Goal: Download file/media

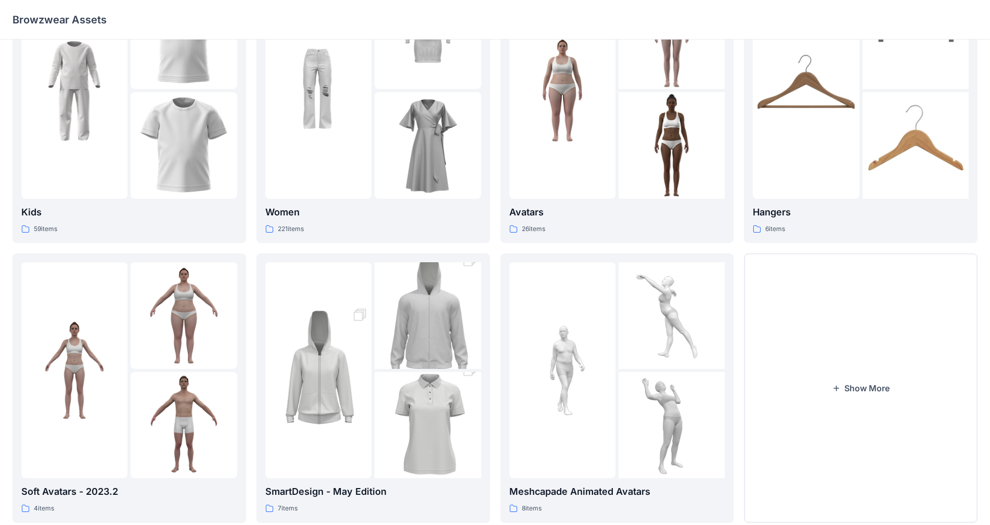
scroll to position [105, 0]
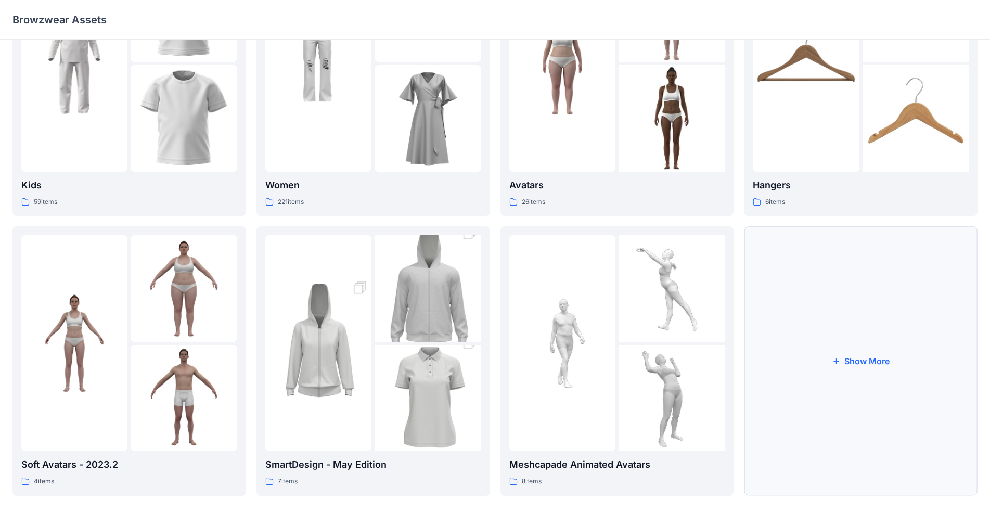
click at [520, 355] on button "Show More" at bounding box center [861, 360] width 234 height 269
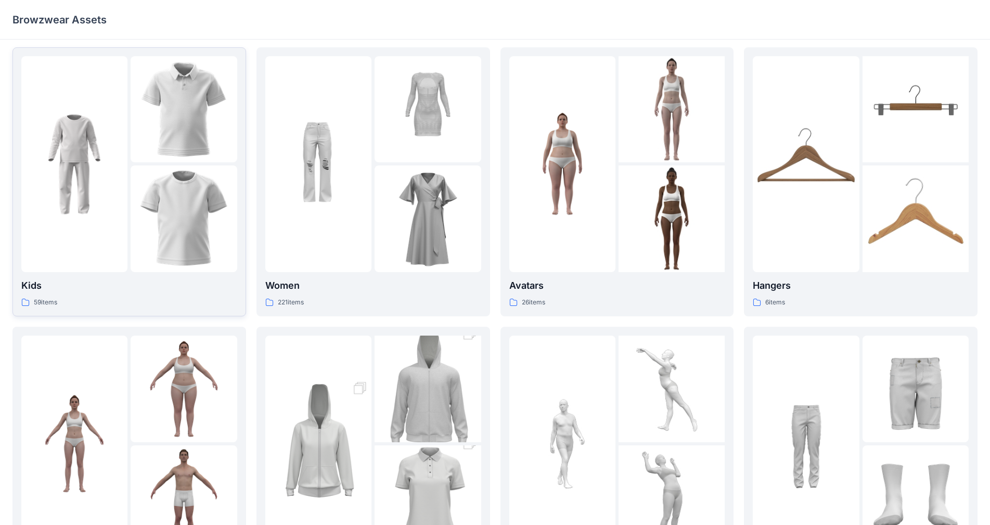
scroll to position [0, 0]
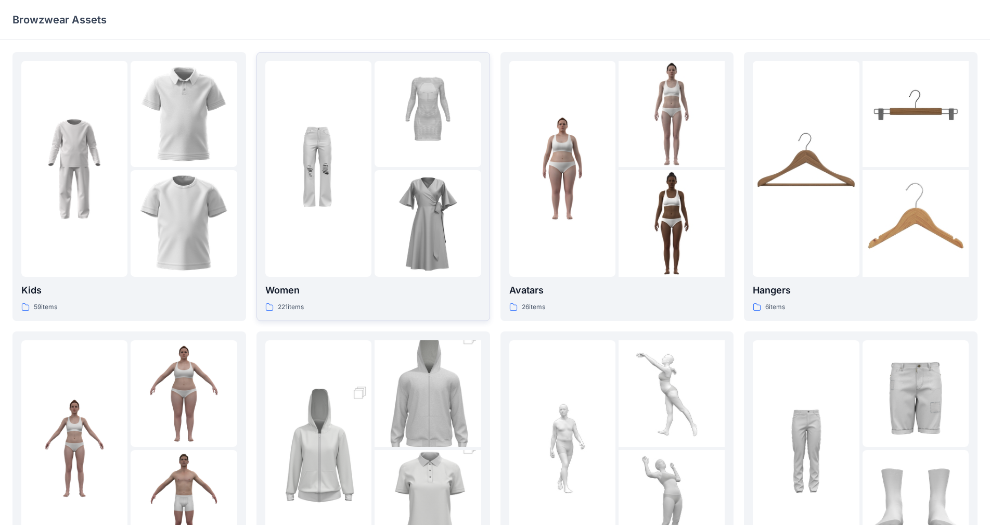
click at [343, 254] on div at bounding box center [318, 169] width 106 height 216
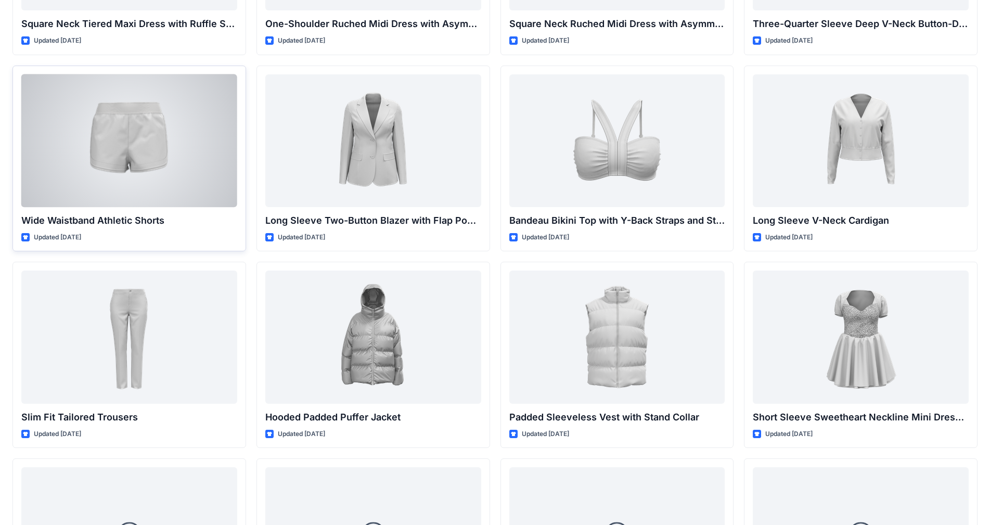
scroll to position [850, 0]
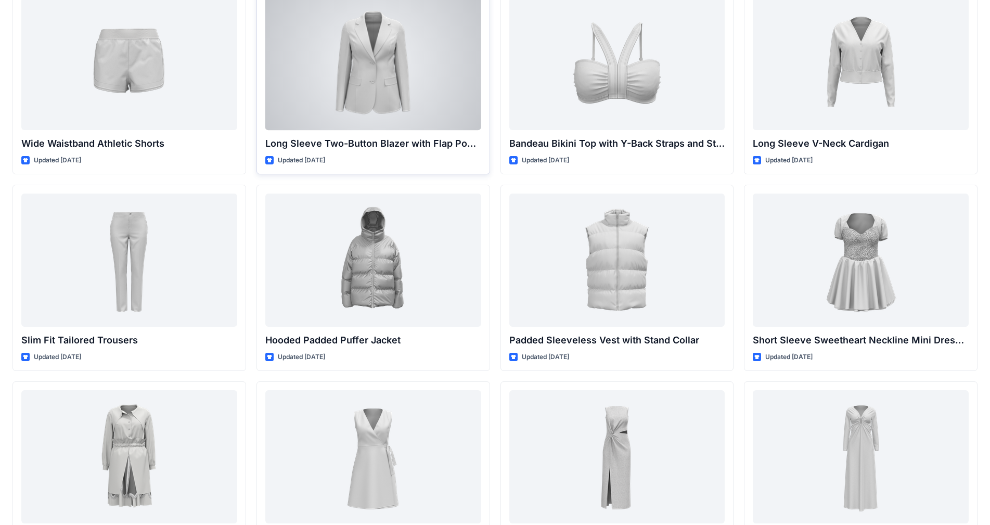
click at [361, 86] on div at bounding box center [373, 63] width 216 height 133
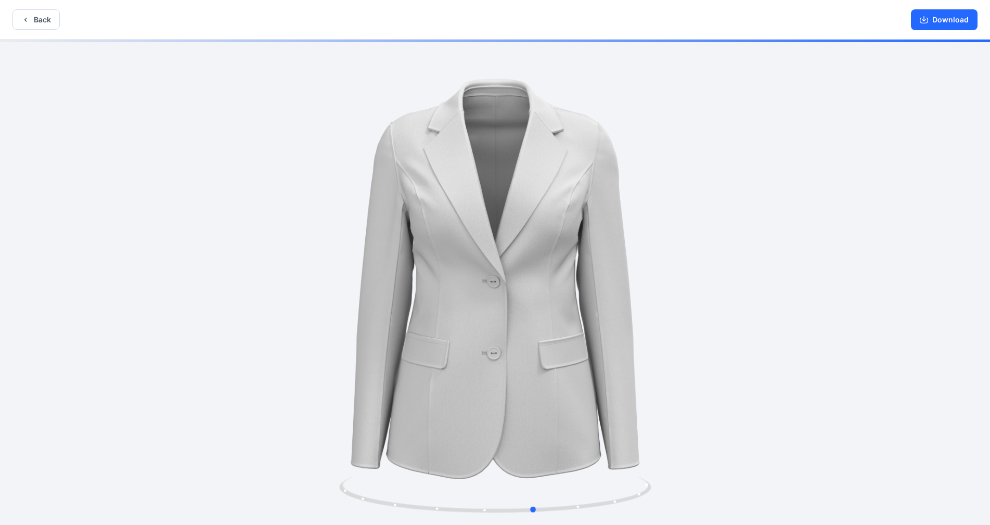
drag, startPoint x: 614, startPoint y: 302, endPoint x: 341, endPoint y: 290, distance: 273.3
click at [341, 290] on div at bounding box center [495, 283] width 990 height 487
click at [520, 17] on button "Download" at bounding box center [944, 19] width 67 height 21
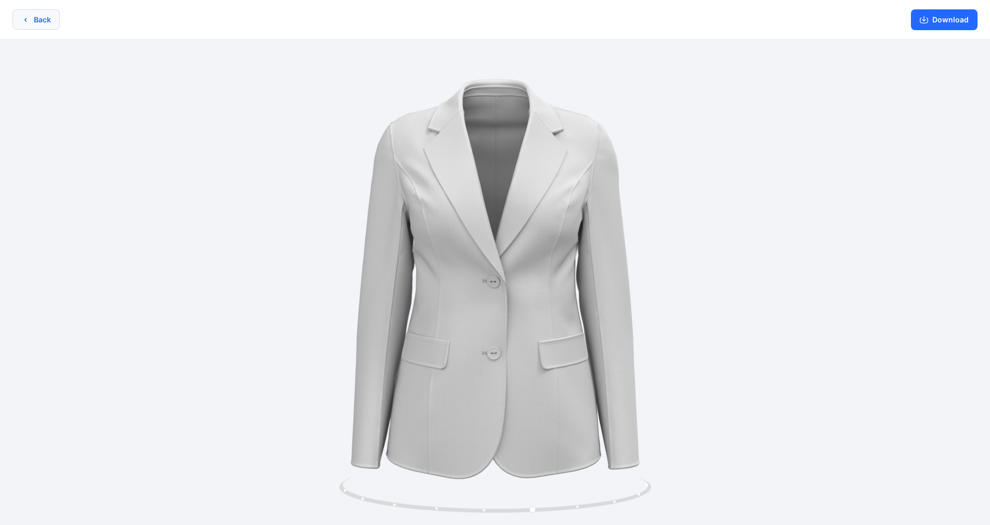
click at [36, 18] on button "Back" at bounding box center [35, 19] width 47 height 20
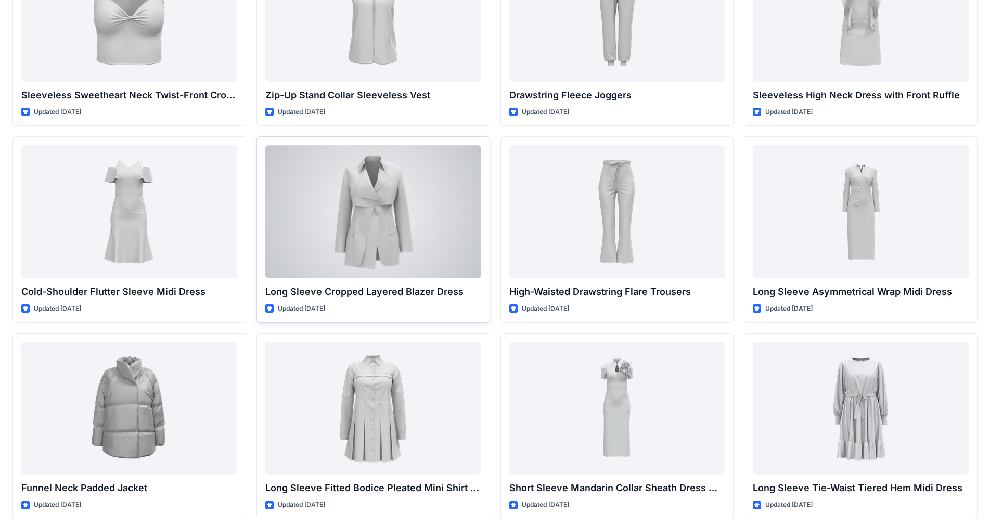
scroll to position [3087, 0]
